Goal: Task Accomplishment & Management: Manage account settings

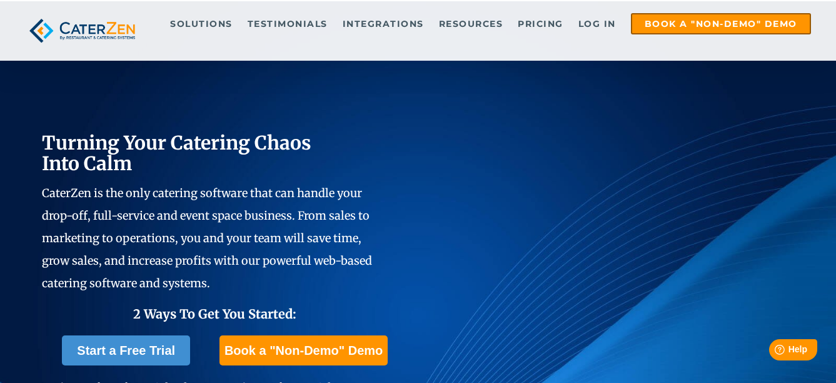
scroll to position [125, 0]
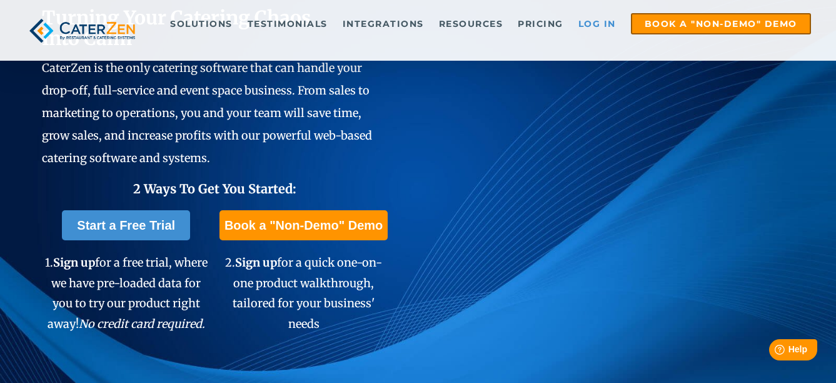
click at [587, 23] on link "Log in" at bounding box center [597, 23] width 50 height 19
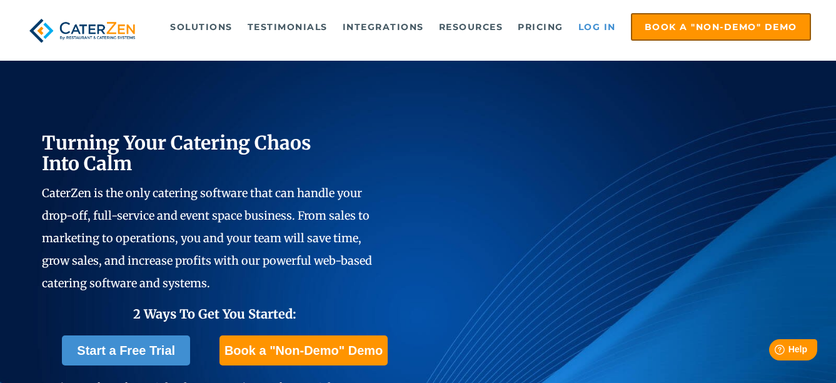
click at [613, 26] on link "Log in" at bounding box center [597, 26] width 50 height 25
click at [589, 31] on link "Log in" at bounding box center [597, 26] width 50 height 25
